Goal: Find specific page/section: Find specific page/section

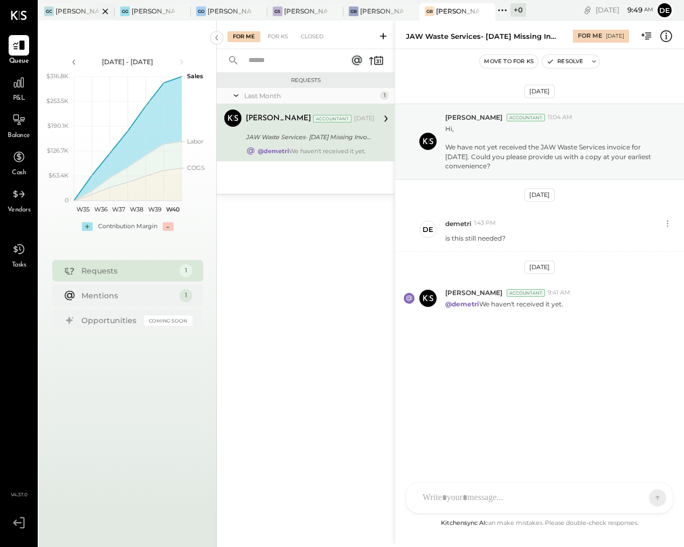
click at [86, 13] on div at bounding box center [96, 11] width 38 height 16
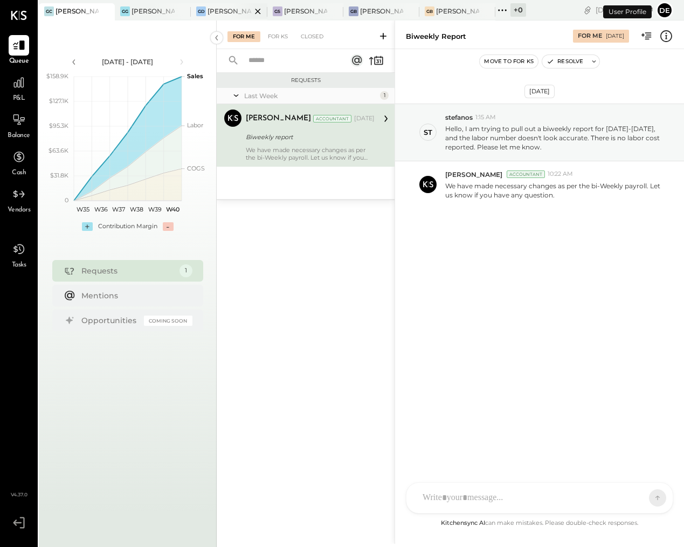
click at [234, 13] on div at bounding box center [249, 11] width 38 height 16
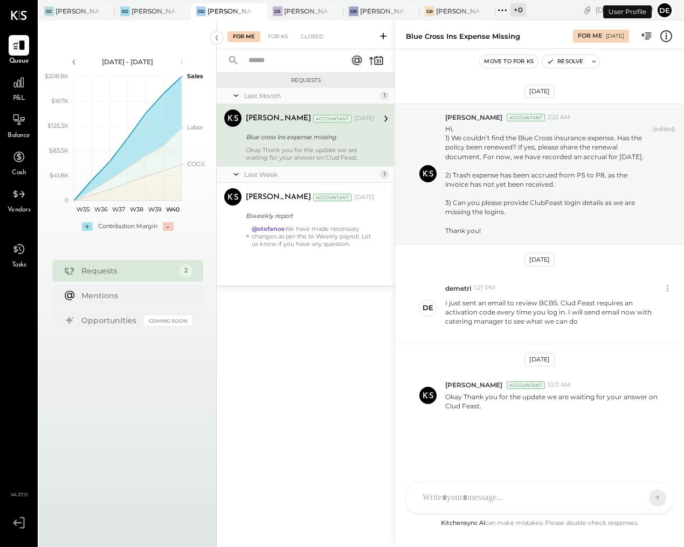
click at [17, 94] on span "P&L" at bounding box center [19, 99] width 12 height 10
